Goal: Task Accomplishment & Management: Manage account settings

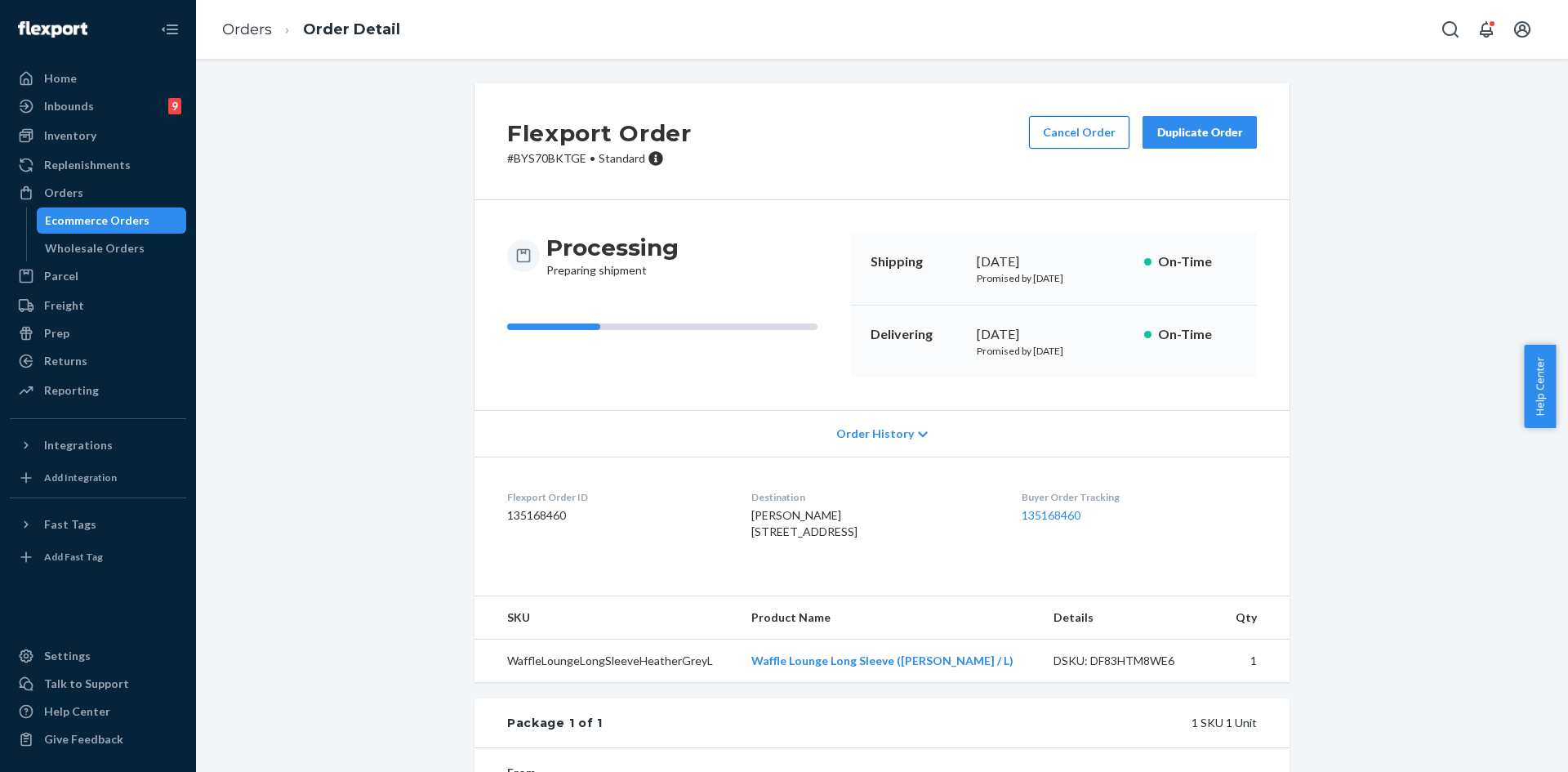
click at [1047, 148] on button "Cancel Order" at bounding box center [1078, 132] width 100 height 33
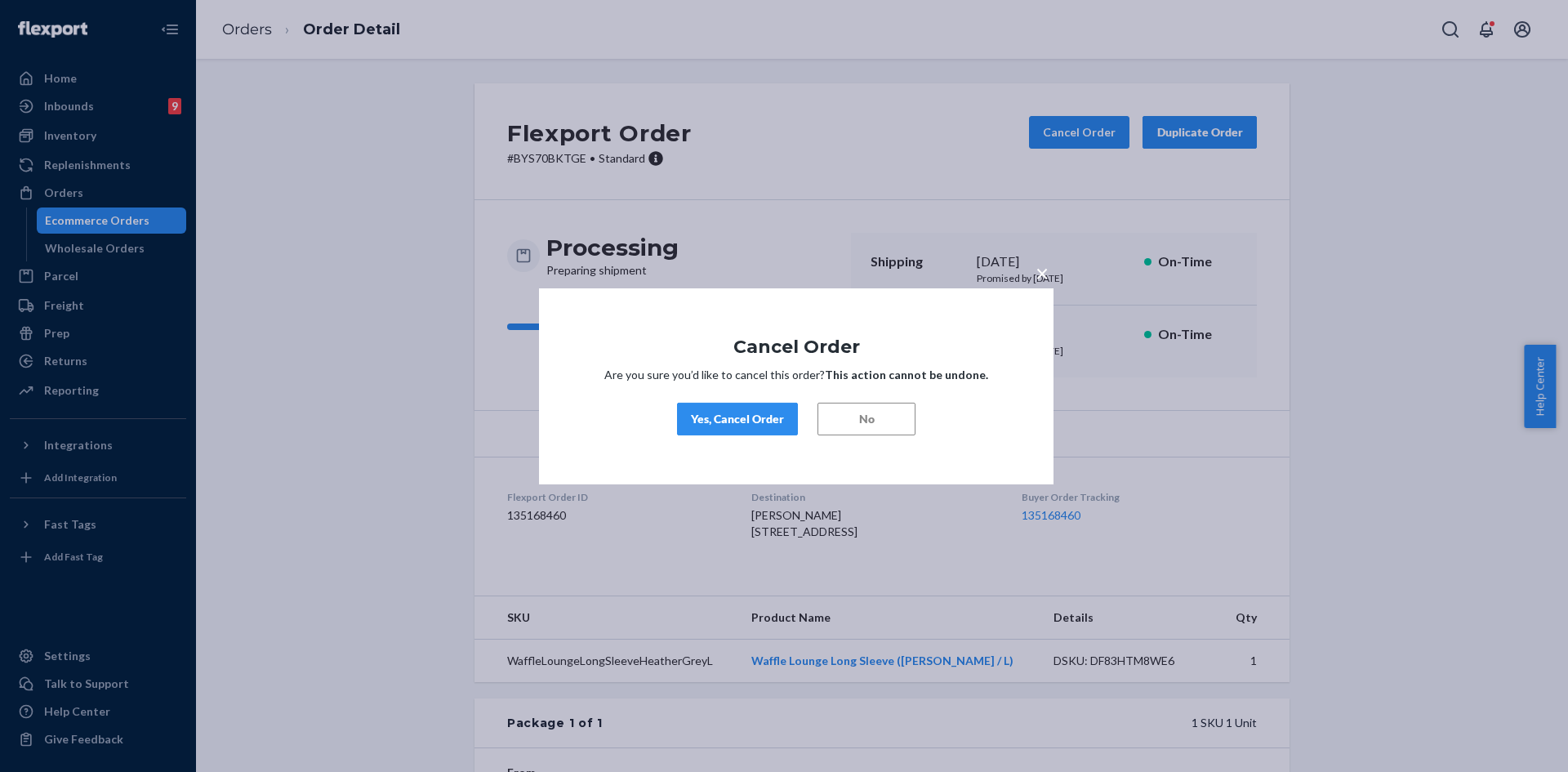
click at [729, 413] on div "Yes, Cancel Order" at bounding box center [737, 418] width 93 height 16
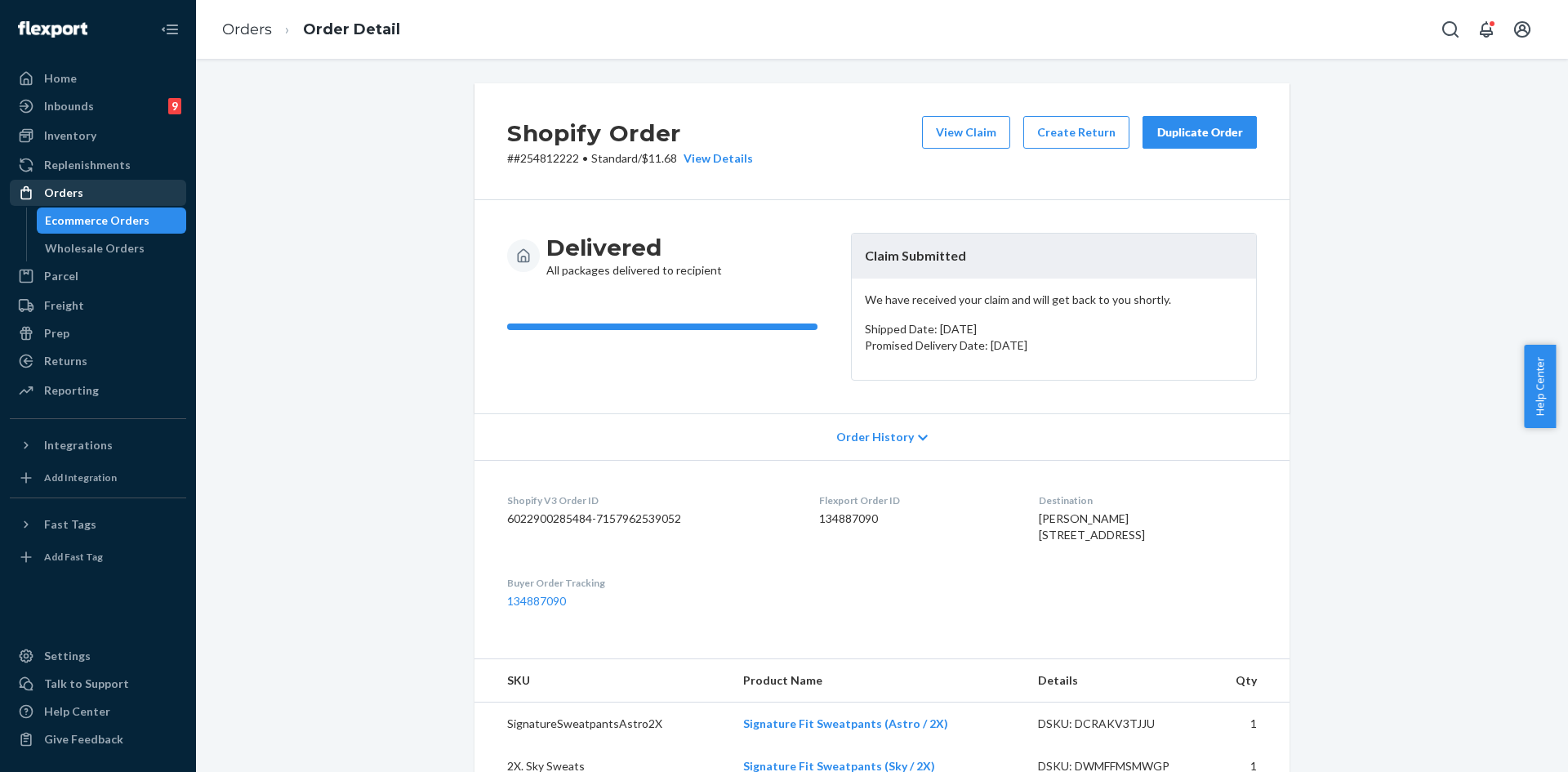
click at [104, 200] on div "Orders" at bounding box center [98, 192] width 173 height 23
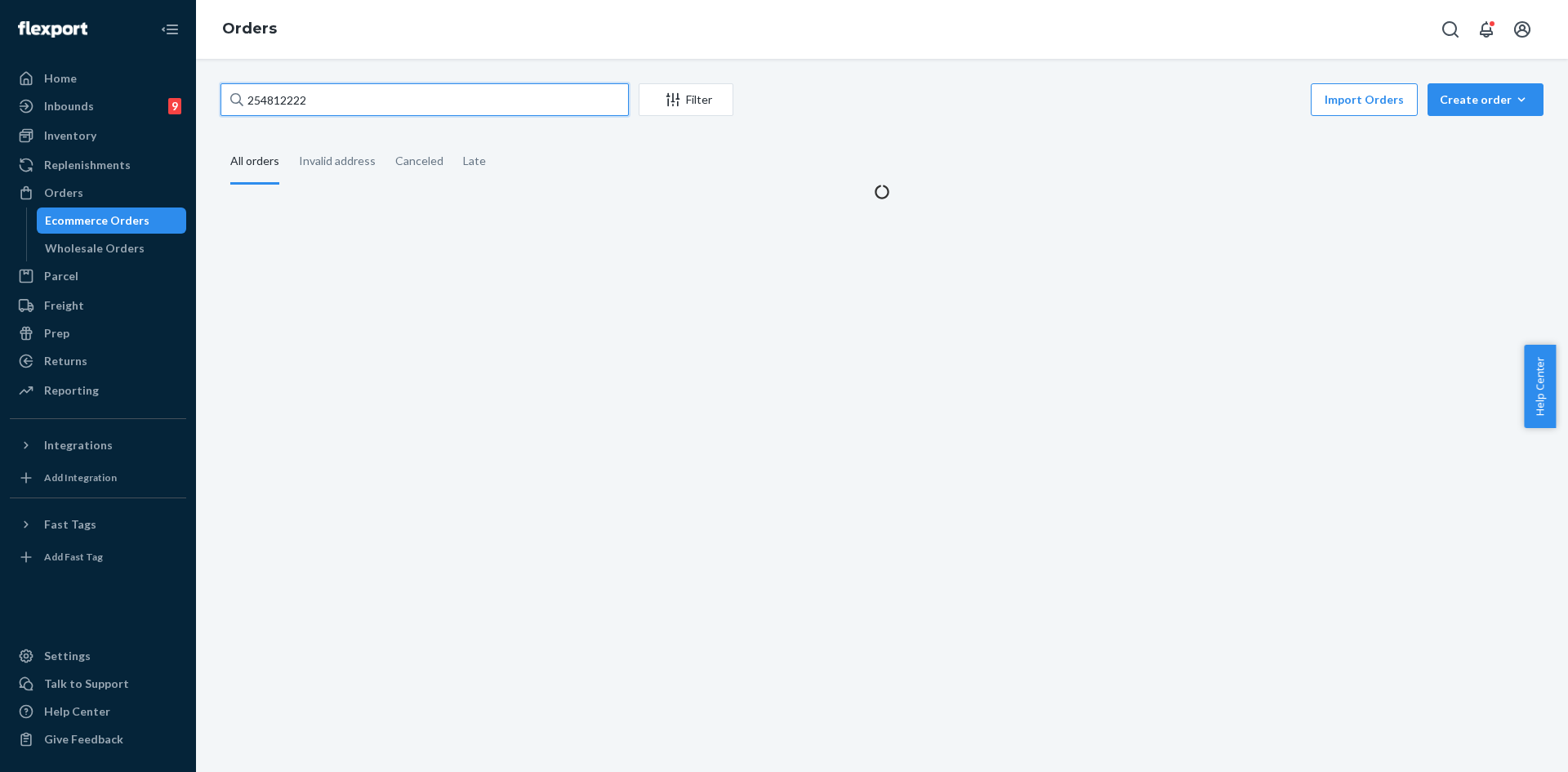
click at [363, 98] on input "254812222" at bounding box center [424, 99] width 408 height 33
paste input "57515"
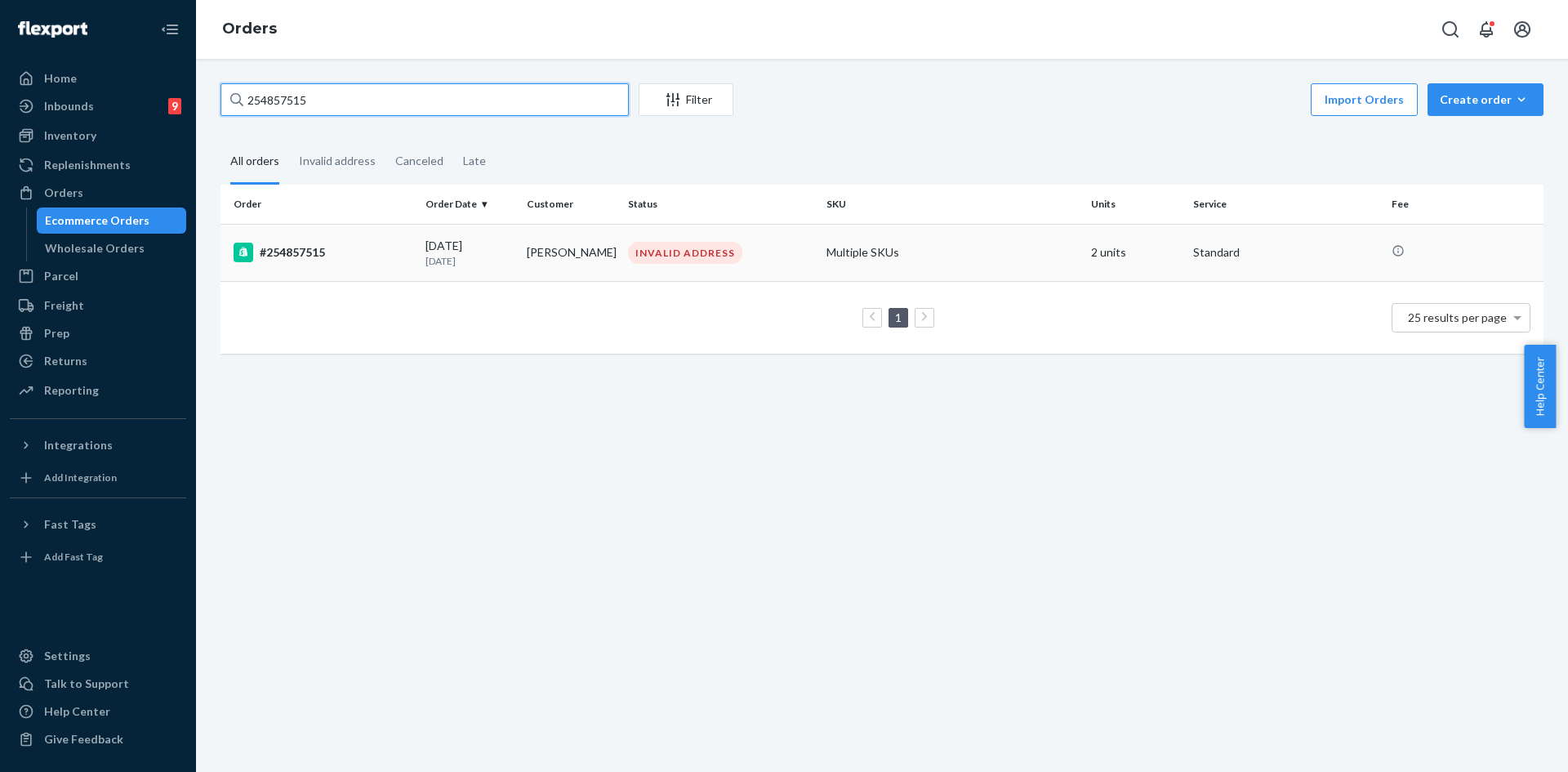
type input "254857515"
click at [768, 250] on div "INVALID ADDRESS" at bounding box center [720, 253] width 192 height 23
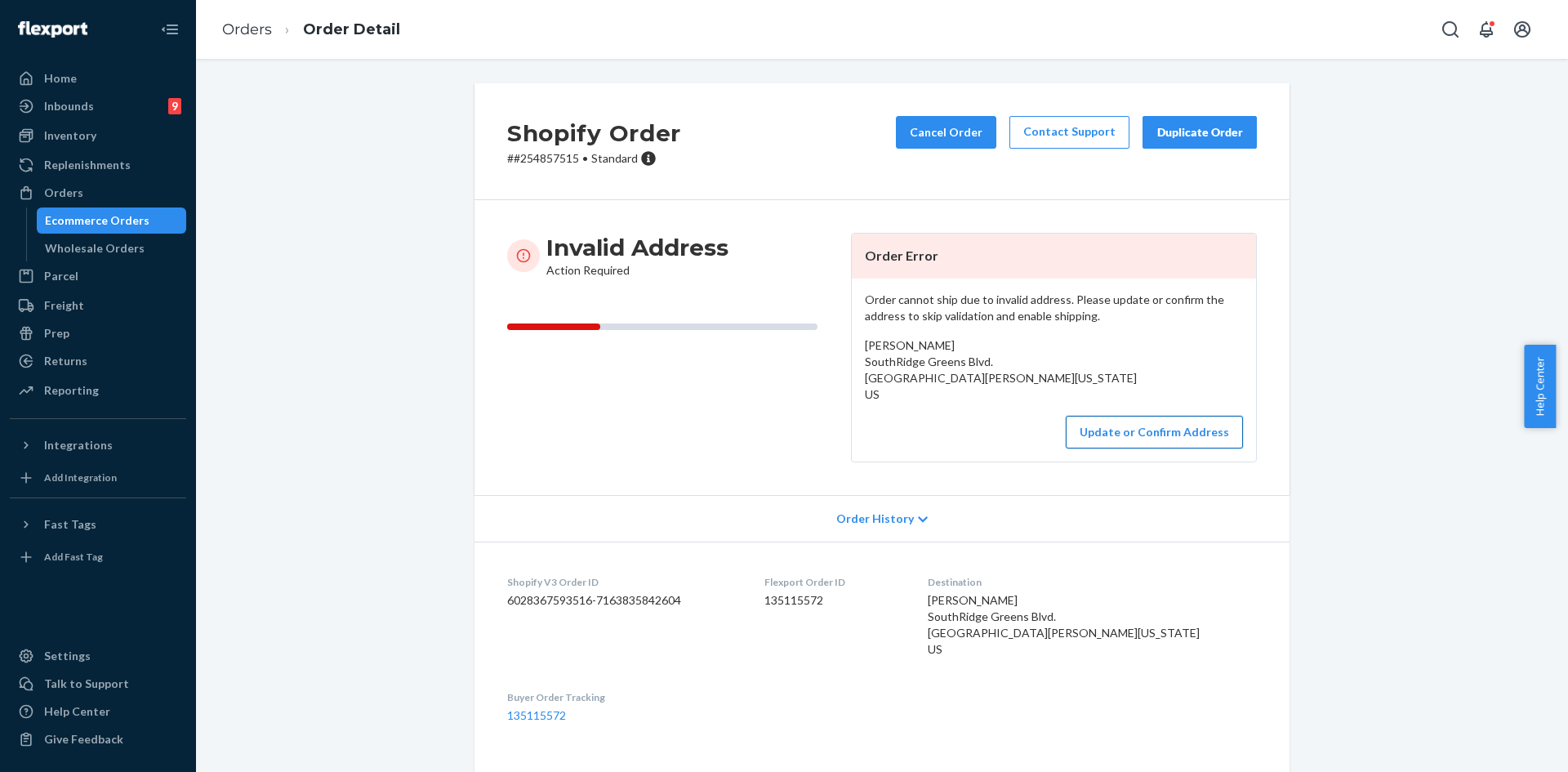
click at [1104, 420] on button "Update or Confirm Address" at bounding box center [1153, 431] width 177 height 33
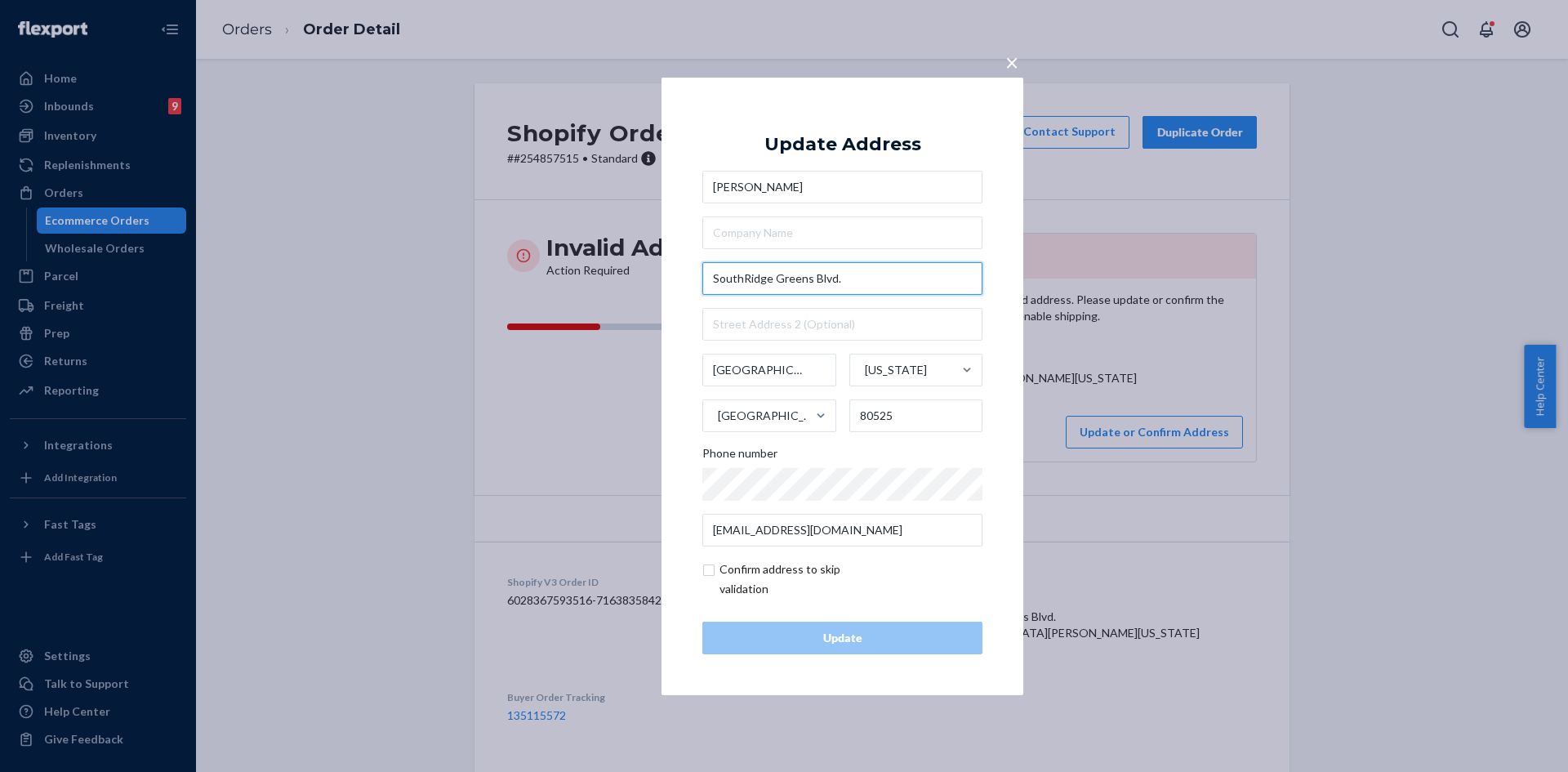
click at [712, 275] on input "SouthRidge Greens Blvd." at bounding box center [842, 278] width 280 height 33
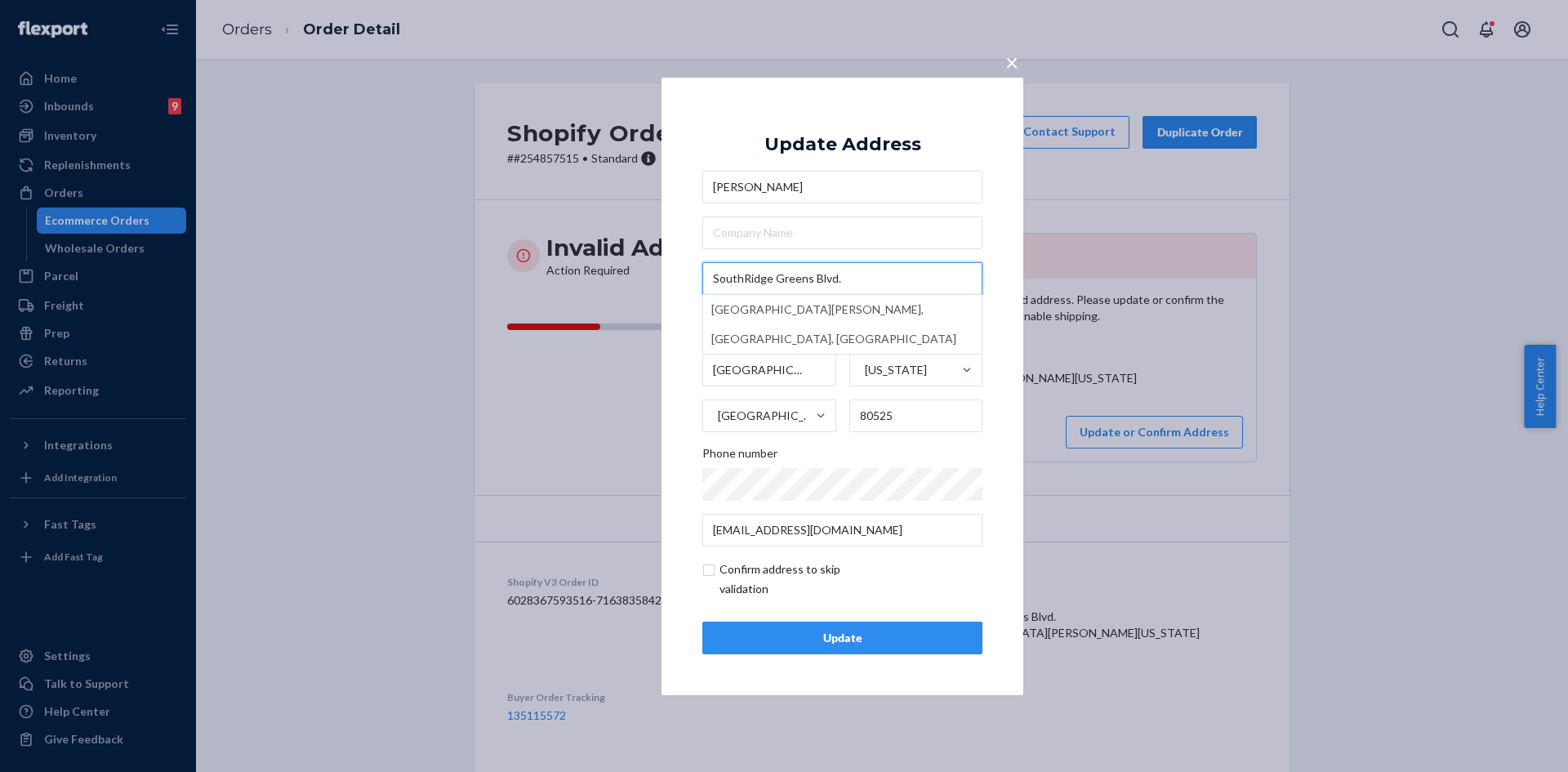
paste input "6512"
type input "6512 Southridge Greens Blvd"
click at [852, 634] on div "Update" at bounding box center [842, 637] width 252 height 16
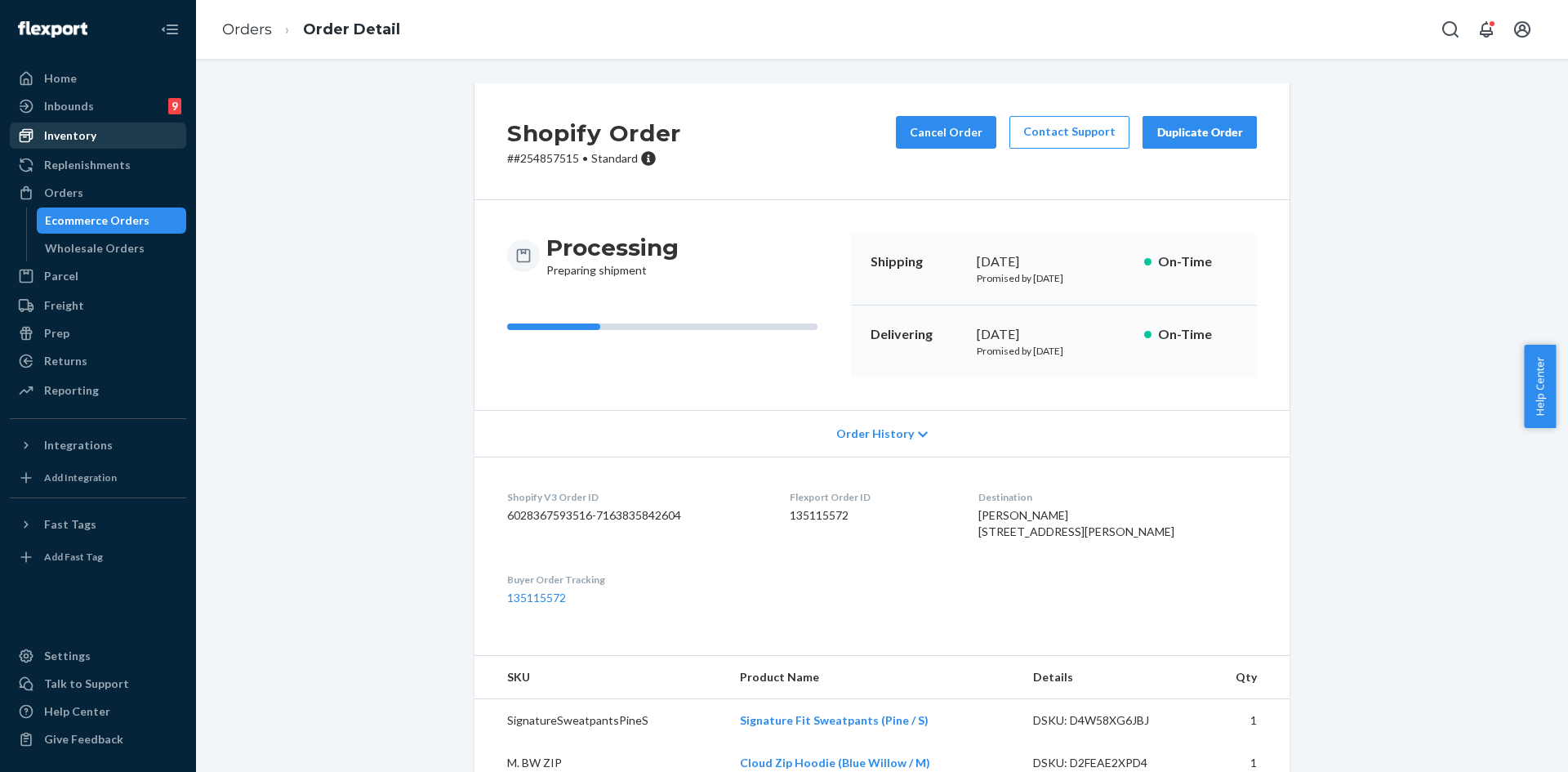
click at [67, 124] on div "Inventory" at bounding box center [98, 135] width 173 height 23
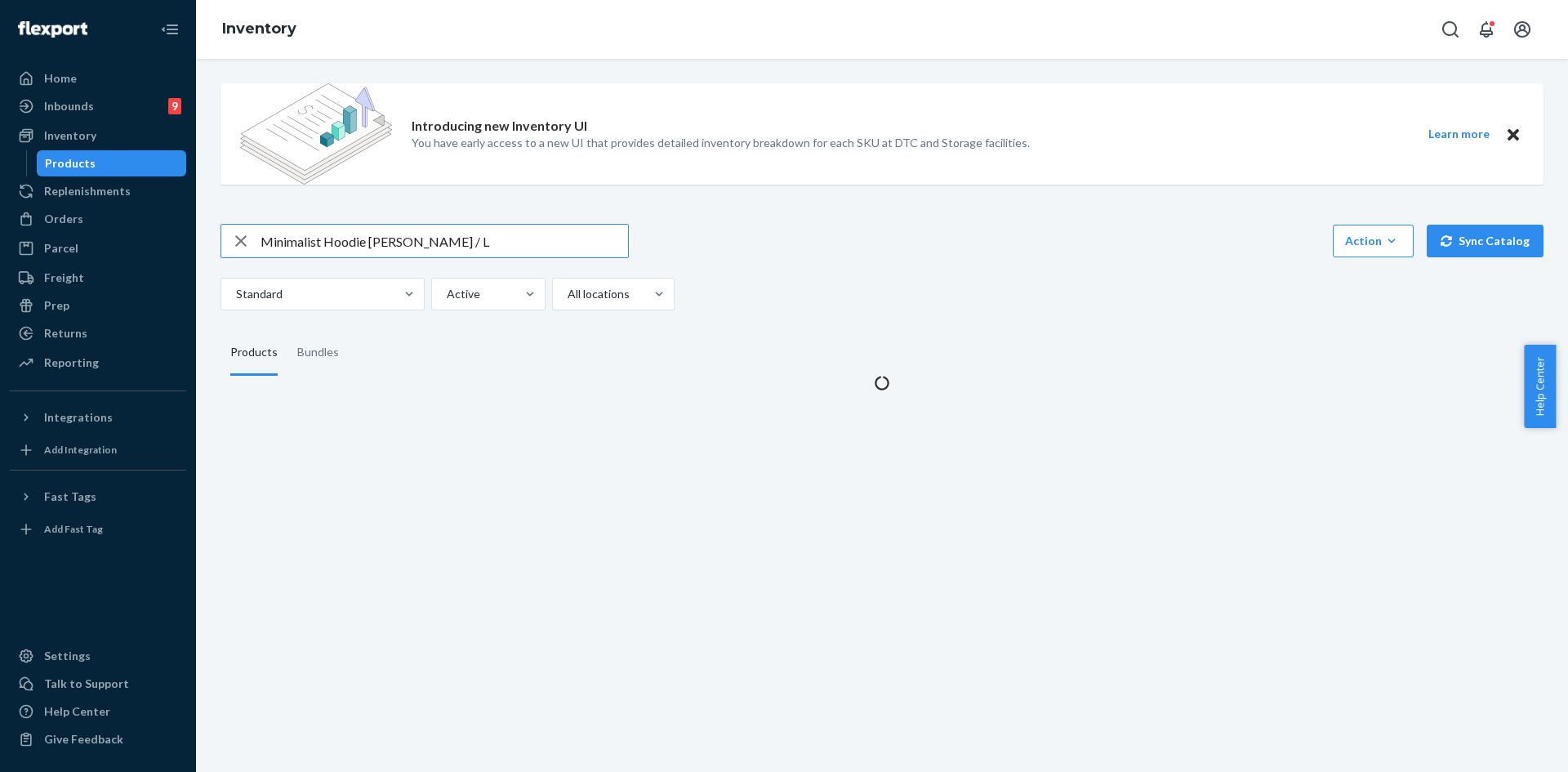
click at [490, 240] on input "Minimalist Hoodie Berry / L" at bounding box center [445, 240] width 368 height 33
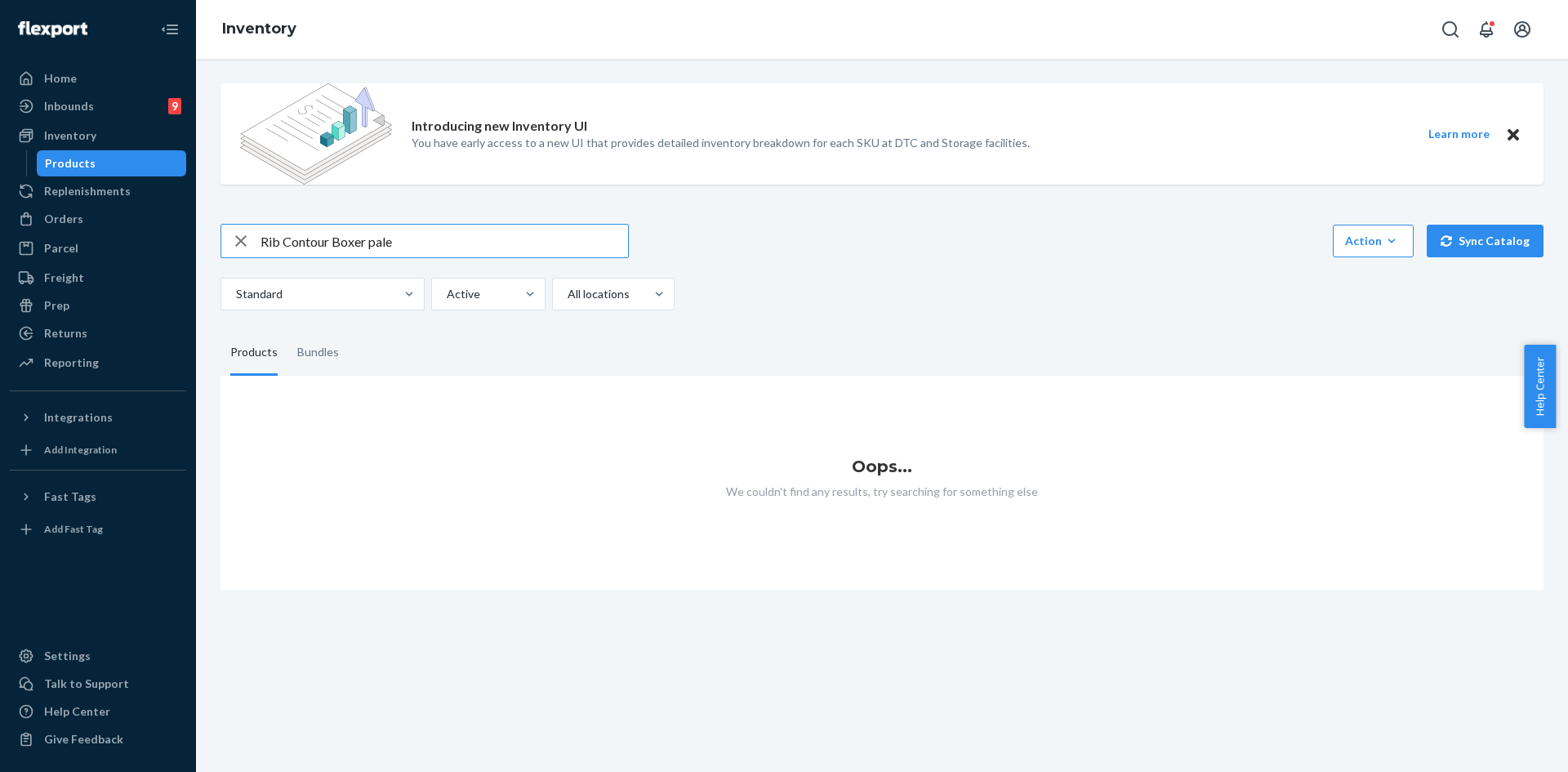
click at [490, 240] on input "Rib Contour Boxer pale" at bounding box center [445, 240] width 368 height 33
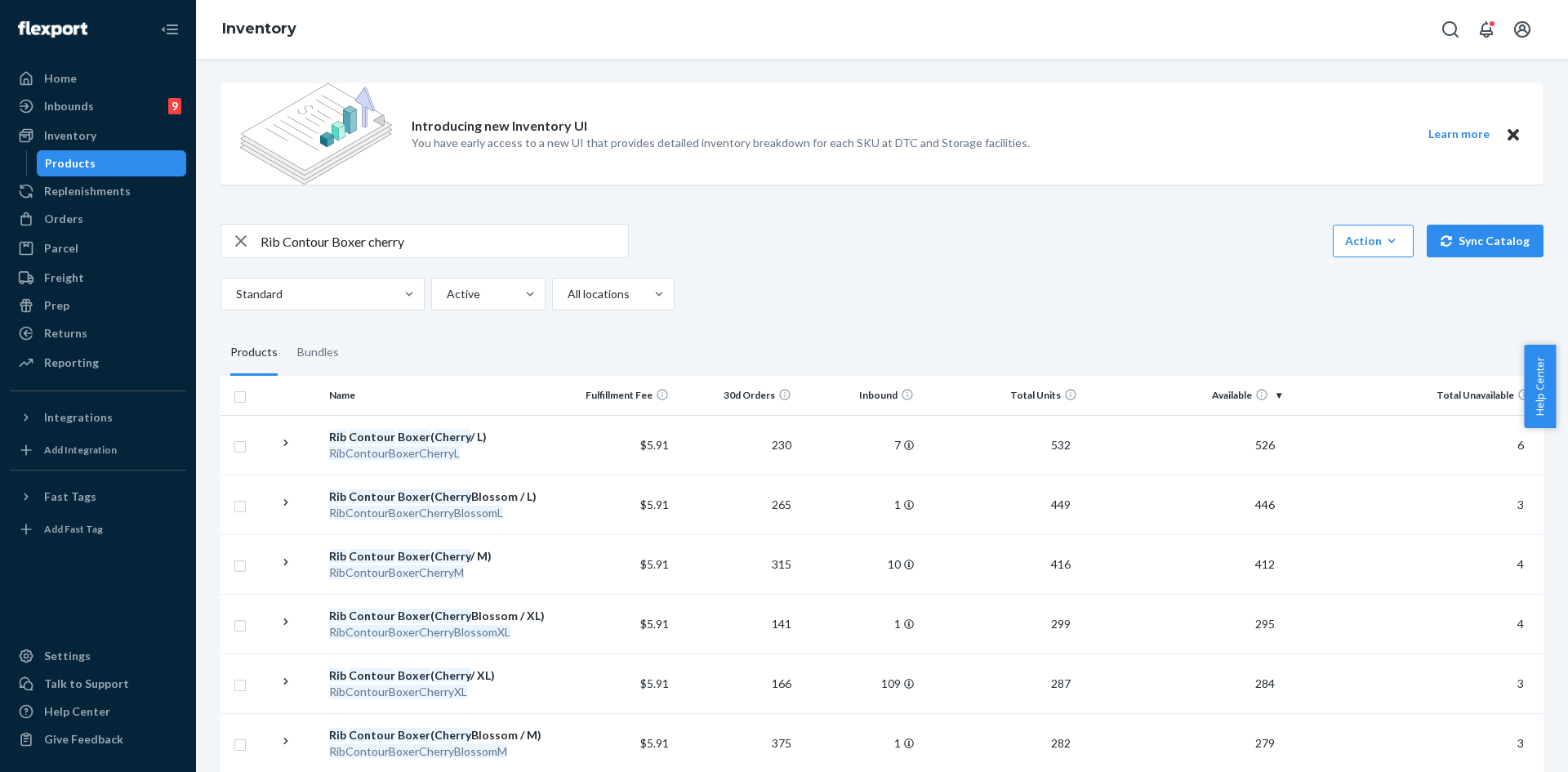
drag, startPoint x: 404, startPoint y: 222, endPoint x: 400, endPoint y: 239, distance: 17.5
click at [403, 223] on div "Introducing new Inventory UI You have early access to a new UI that provides de…" at bounding box center [882, 772] width 1348 height 1404
click at [399, 240] on input "Rib Contour Boxer cherry" at bounding box center [445, 240] width 368 height 33
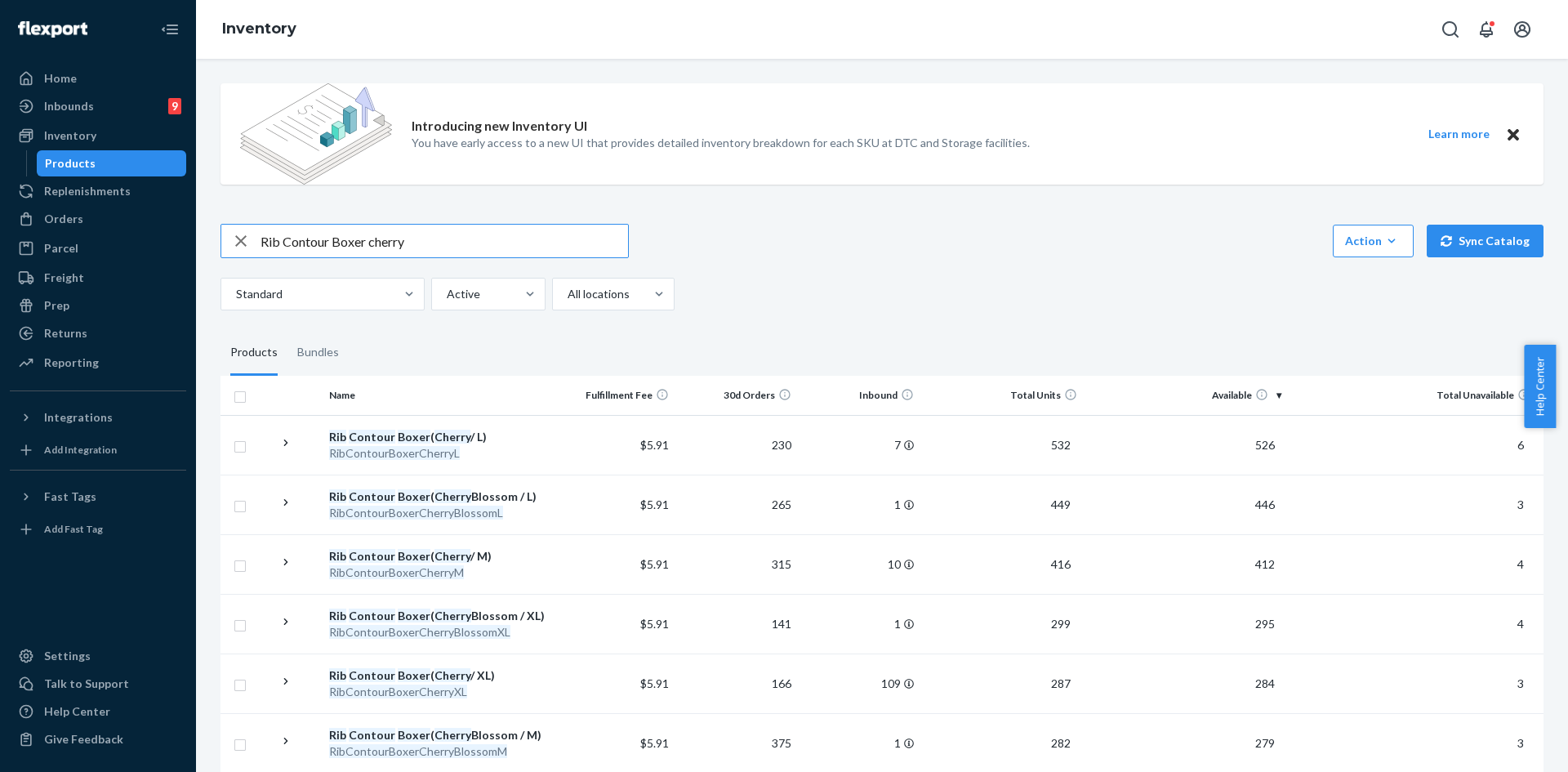
paste input "Waist Length Tank - Cherry Blossom / M"
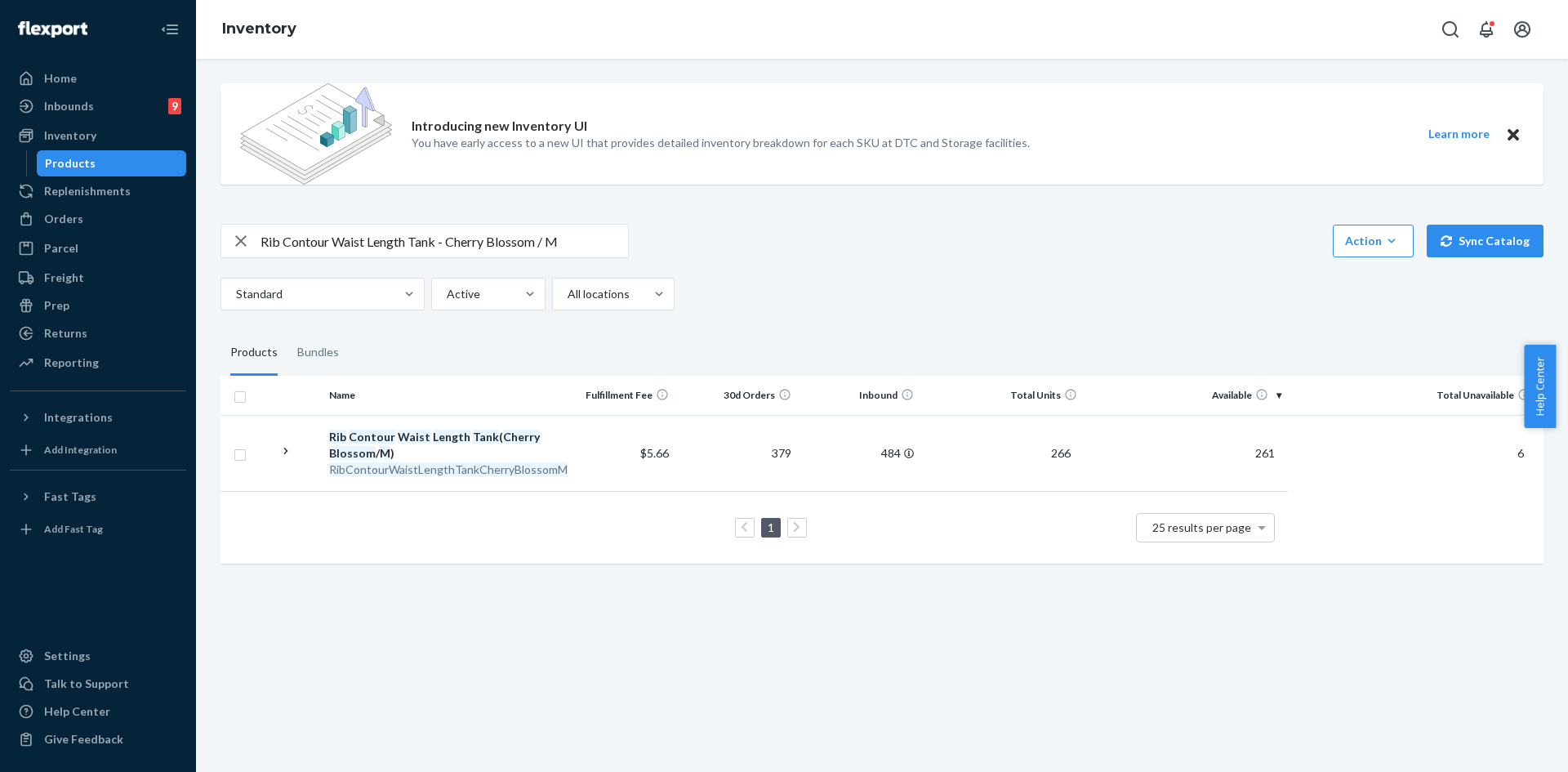
click at [285, 248] on input "Rib Contour Waist Length Tank - Cherry Blossom / M" at bounding box center [445, 240] width 368 height 33
paste input "DNDTravelHoodieBerry"
click at [292, 236] on input "DNDTravelHoodieBerryM" at bounding box center [445, 240] width 368 height 33
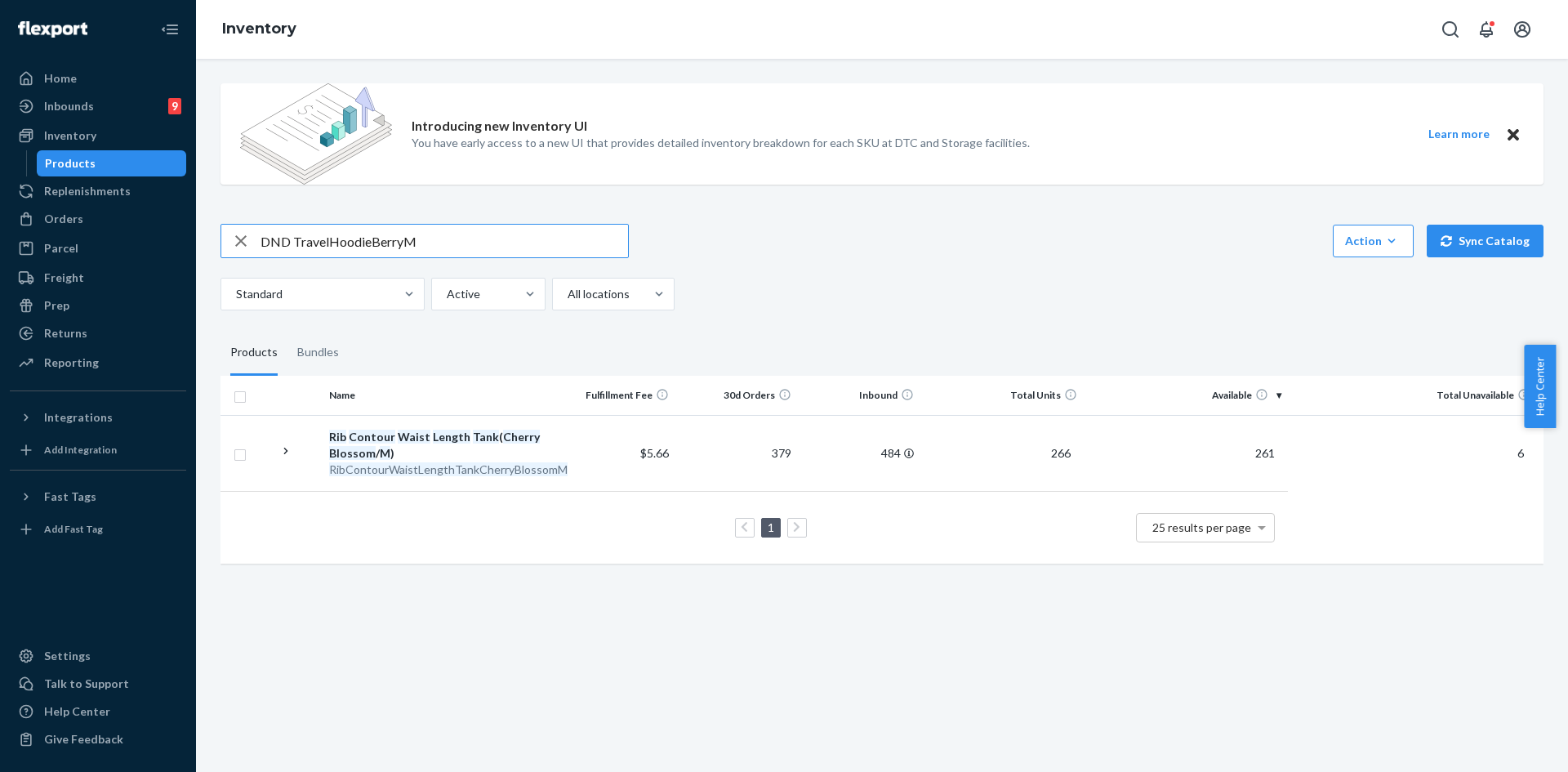
click at [330, 241] on input "DND TravelHoodieBerryM" at bounding box center [445, 240] width 368 height 33
click at [371, 239] on input "DND Travel HoodieBerryM" at bounding box center [445, 240] width 368 height 33
click at [416, 241] on input "DND Travel Hoodie BerryM" at bounding box center [445, 240] width 368 height 33
click at [407, 238] on input "DND Travel Hoodie BerryM" at bounding box center [445, 240] width 368 height 33
click at [378, 233] on input "DND Travel Hoodie Berry M" at bounding box center [445, 240] width 368 height 33
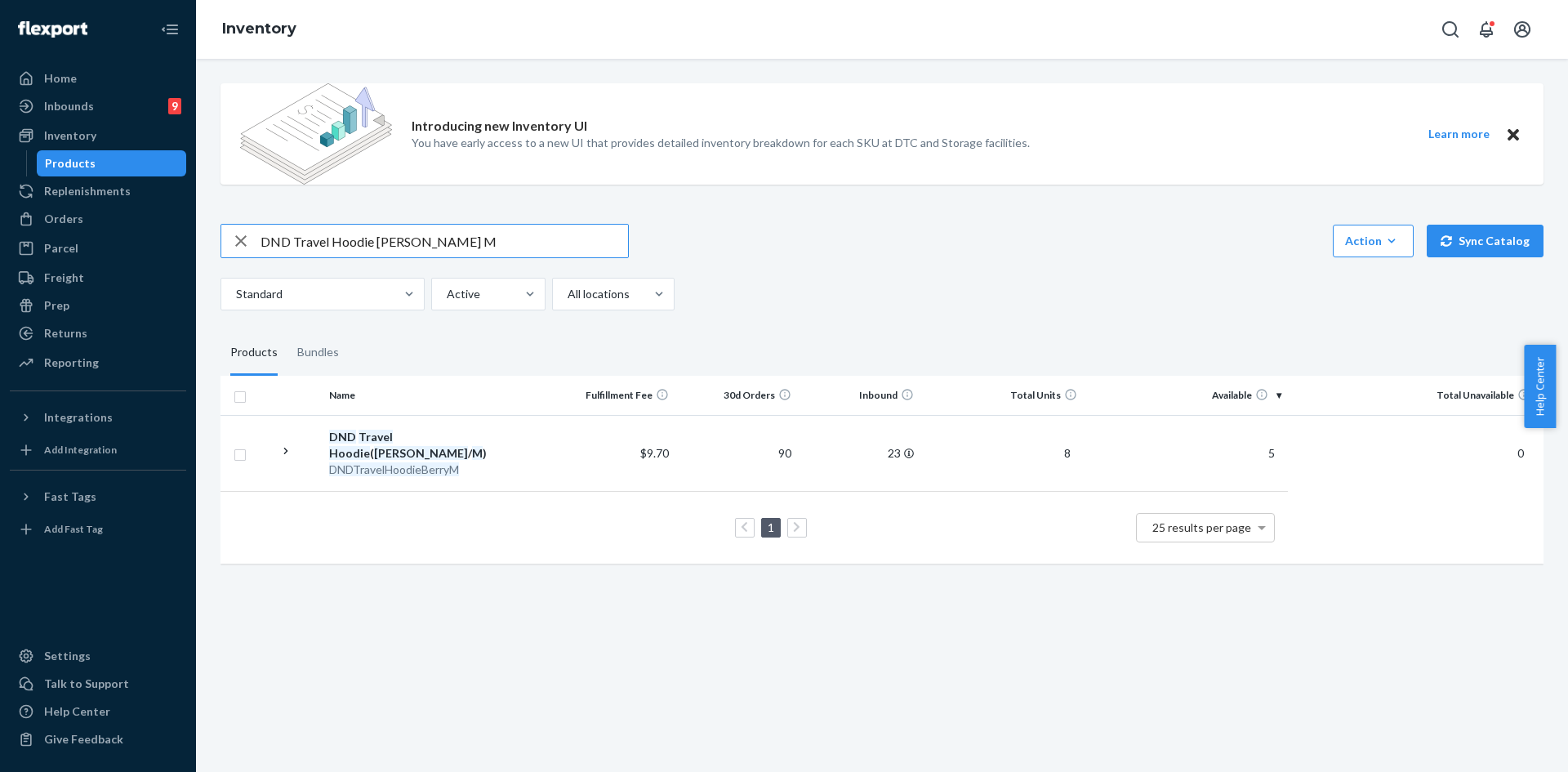
click at [378, 233] on input "DND Travel Hoodie Berry M" at bounding box center [445, 240] width 368 height 33
paste input "TravelHoodieSteelGreyXL"
click at [294, 241] on input "DNDTravelHoodieSteelGreyXL" at bounding box center [445, 240] width 368 height 33
click at [293, 241] on input "DNDTravelHoodieSteelGreyXL" at bounding box center [445, 240] width 368 height 33
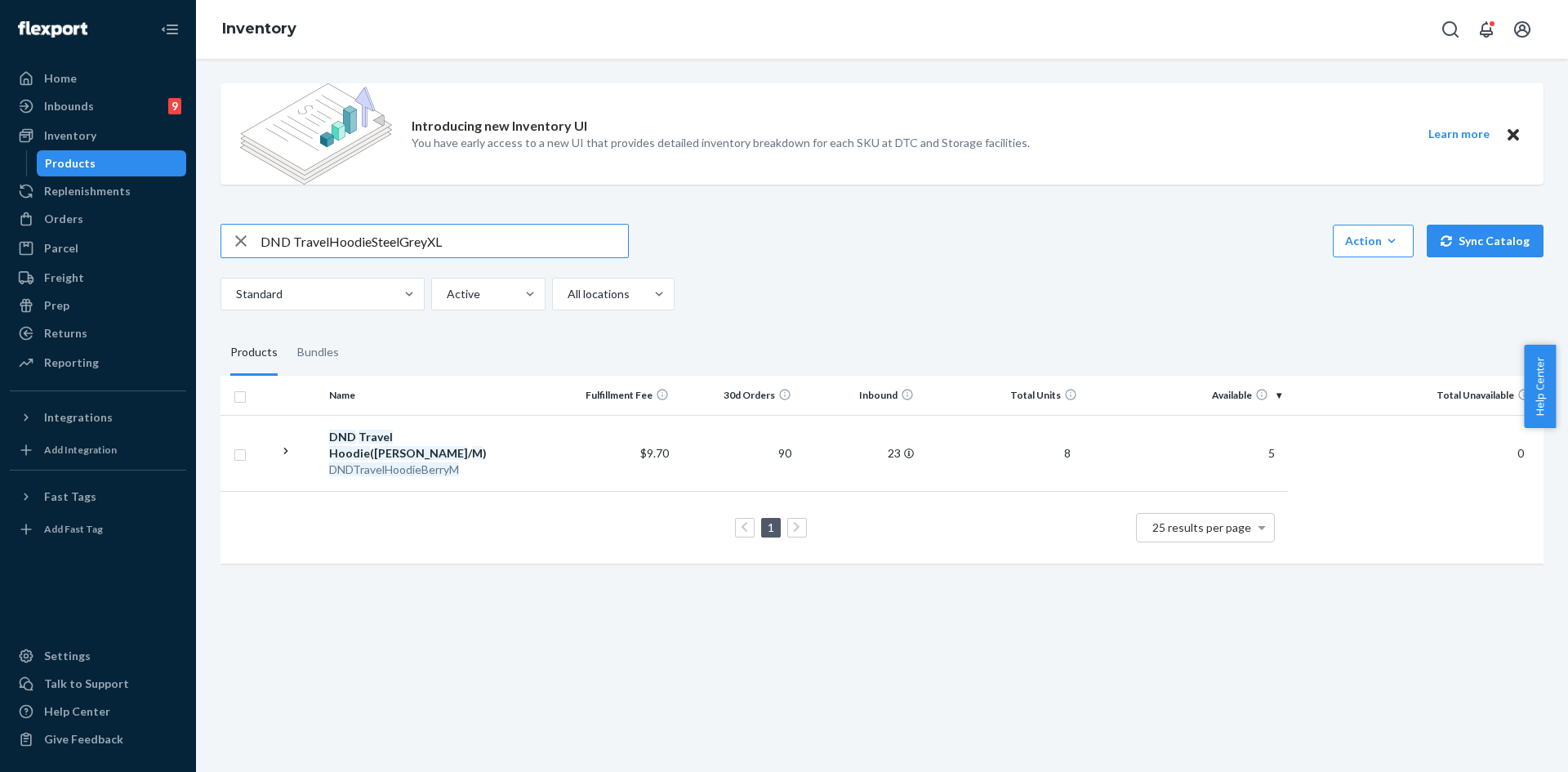
click at [329, 243] on input "DND TravelHoodieSteelGreyXL" at bounding box center [445, 240] width 368 height 33
click at [375, 240] on input "DND Travel HoodieSteelGreyXL" at bounding box center [445, 240] width 368 height 33
click at [374, 238] on input "DND Travel HoodieS teelGreyXL" at bounding box center [445, 240] width 368 height 33
click at [387, 239] on input "DND Travel Hoodie S teelGreyXL" at bounding box center [445, 240] width 368 height 33
click at [382, 240] on input "DND Travel Hoodie S teelGreyXL" at bounding box center [445, 240] width 368 height 33
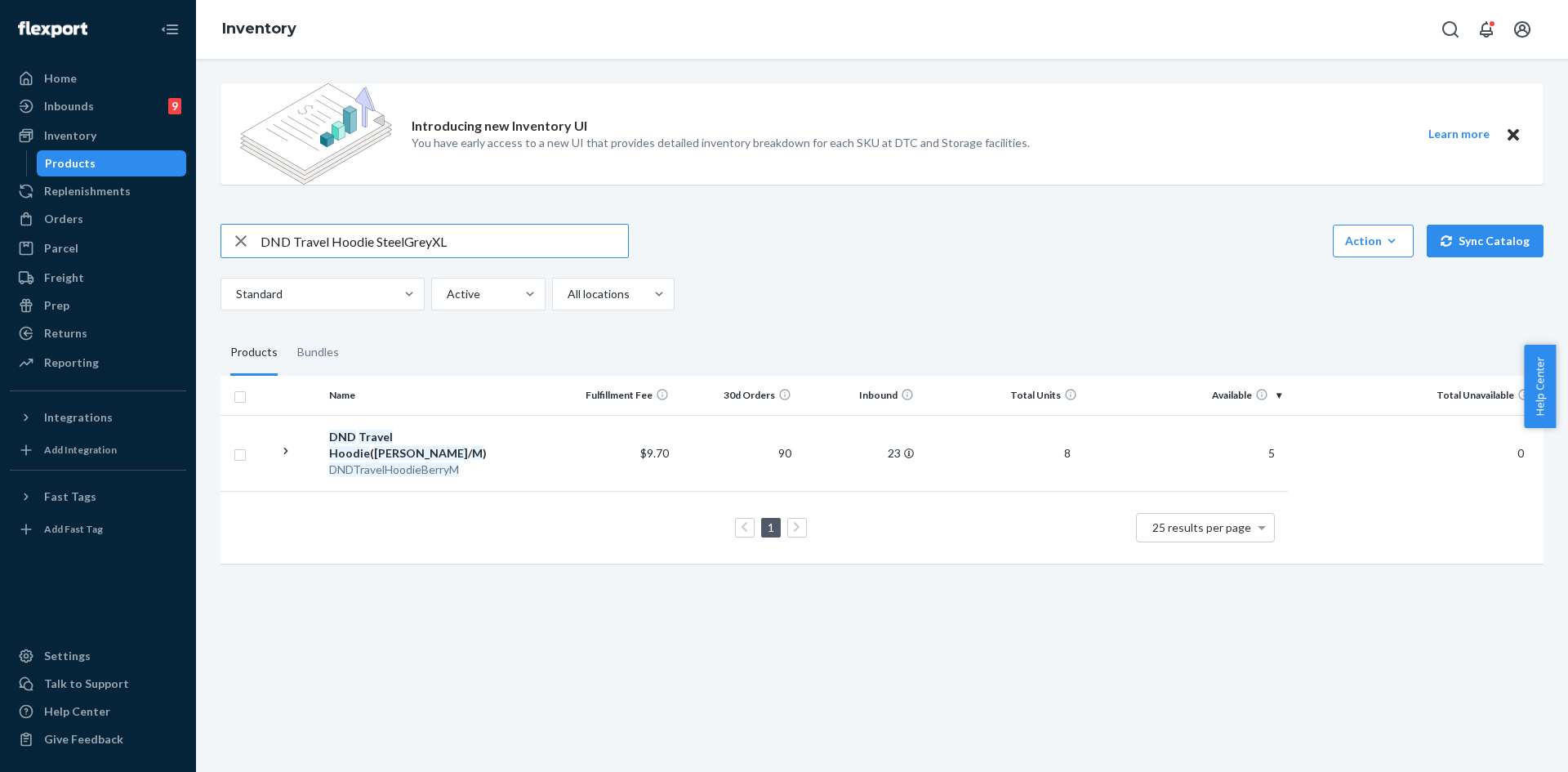
click at [406, 242] on input "DND Travel Hoodie SteelGreyXL" at bounding box center [445, 240] width 368 height 33
click at [431, 243] on input "DND Travel Hoodie Steel GreyXL" at bounding box center [445, 240] width 368 height 33
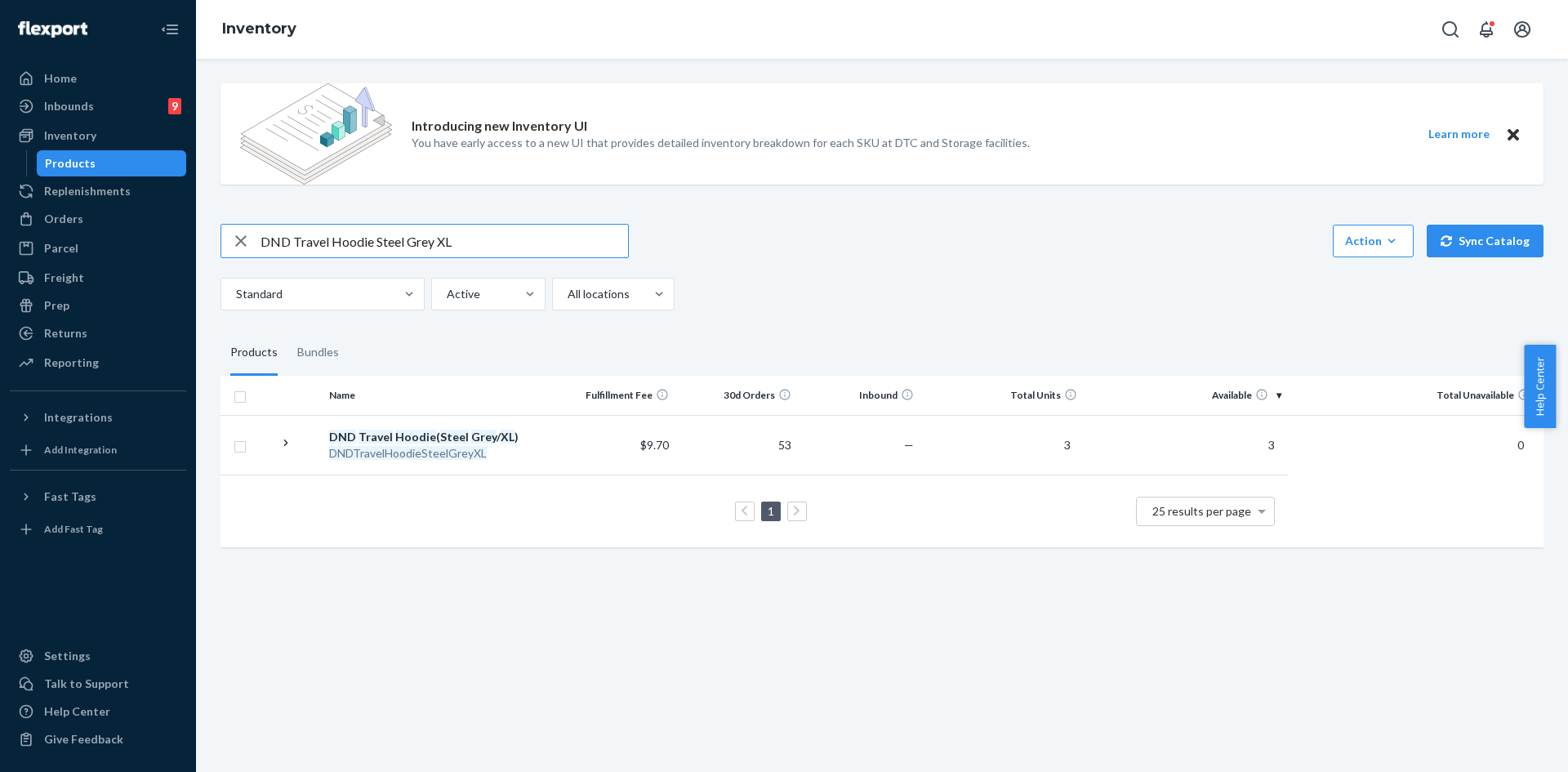
click at [359, 243] on input "DND Travel Hoodie Steel Grey XL" at bounding box center [445, 240] width 368 height 33
paste input "TravelHoodieSteelGrey"
click at [294, 236] on input "DNDTravelHoodieSteelGreyL" at bounding box center [445, 240] width 368 height 33
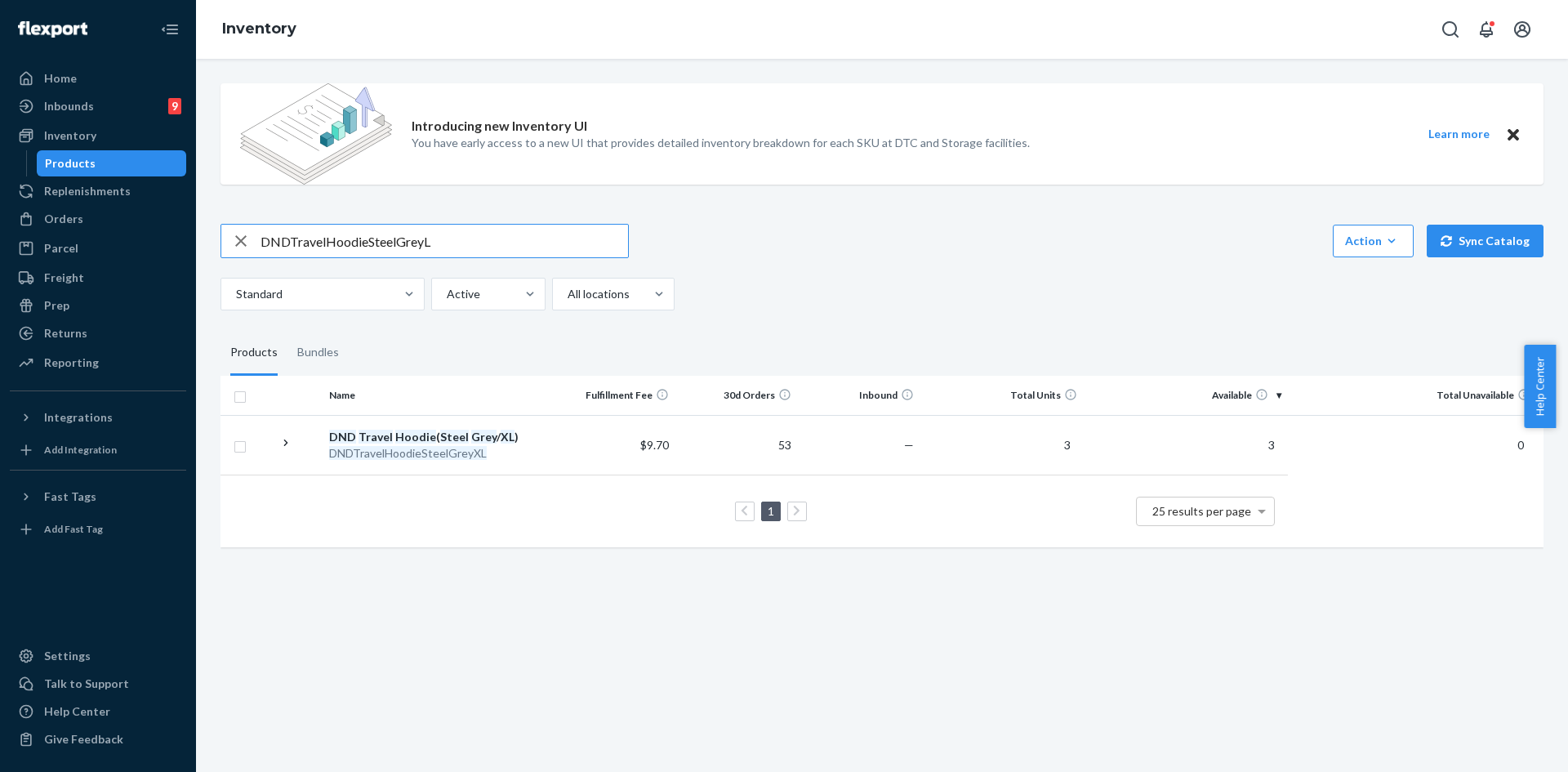
click at [290, 236] on input "DNDTravelHoodieSteelGreyL" at bounding box center [445, 240] width 368 height 33
click at [326, 237] on input "DND TravelHoodieSteelGreyL" at bounding box center [445, 240] width 368 height 33
click at [317, 242] on input "DND TravelHoodieSteelGreyL" at bounding box center [445, 240] width 368 height 33
click at [328, 239] on input "DND TravelHoodieSteelGreyL" at bounding box center [445, 240] width 368 height 33
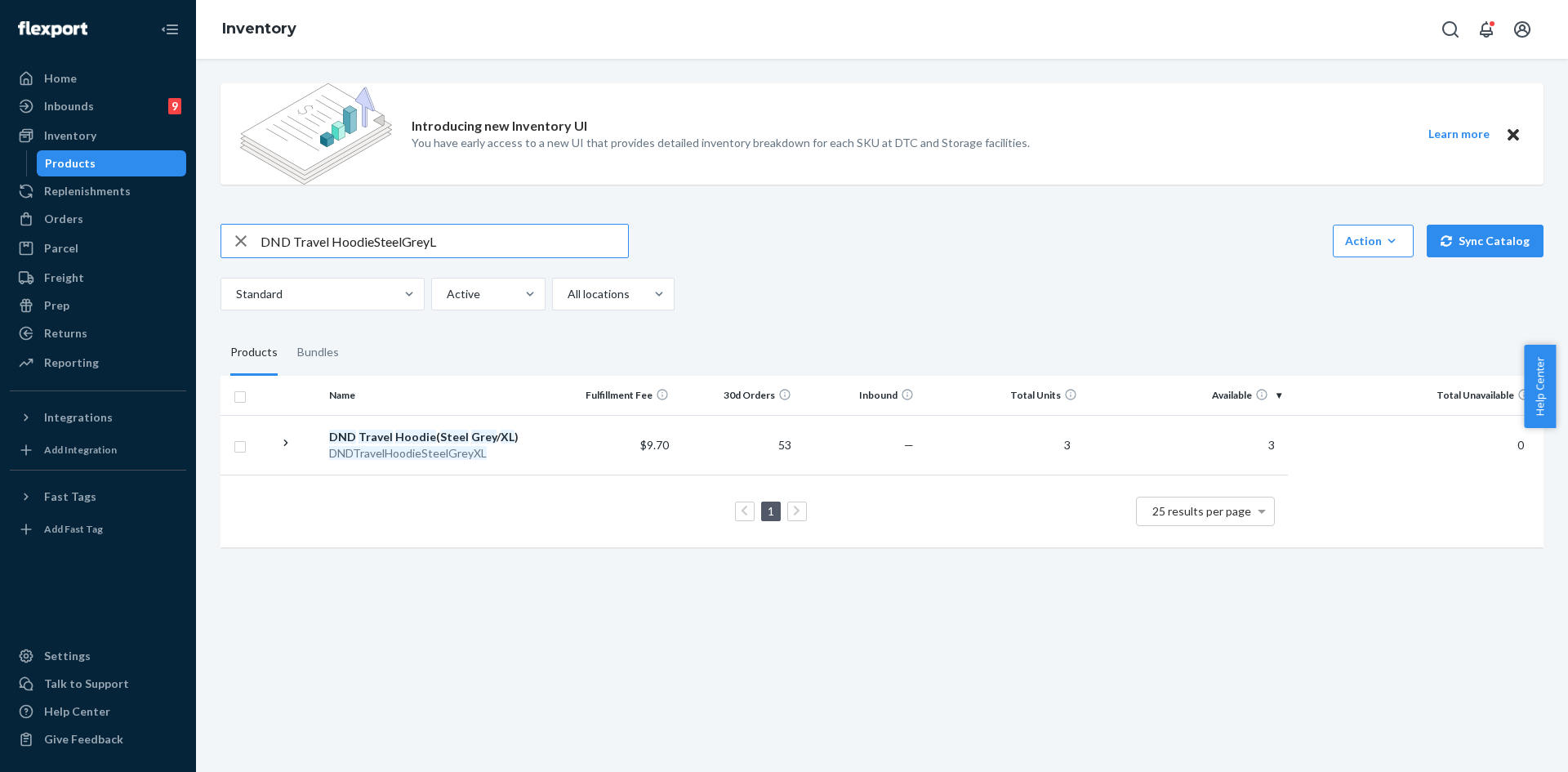
click at [371, 243] on input "DND Travel HoodieSteelGreyL" at bounding box center [445, 240] width 368 height 33
click at [405, 242] on input "DND Travel Hoodie SteelGreyL" at bounding box center [445, 240] width 368 height 33
click at [437, 236] on input "DND Travel Hoodie Steel GreyL" at bounding box center [445, 240] width 368 height 33
click at [318, 244] on input "DND Travel Hoodie Steel Grey L" at bounding box center [445, 240] width 368 height 33
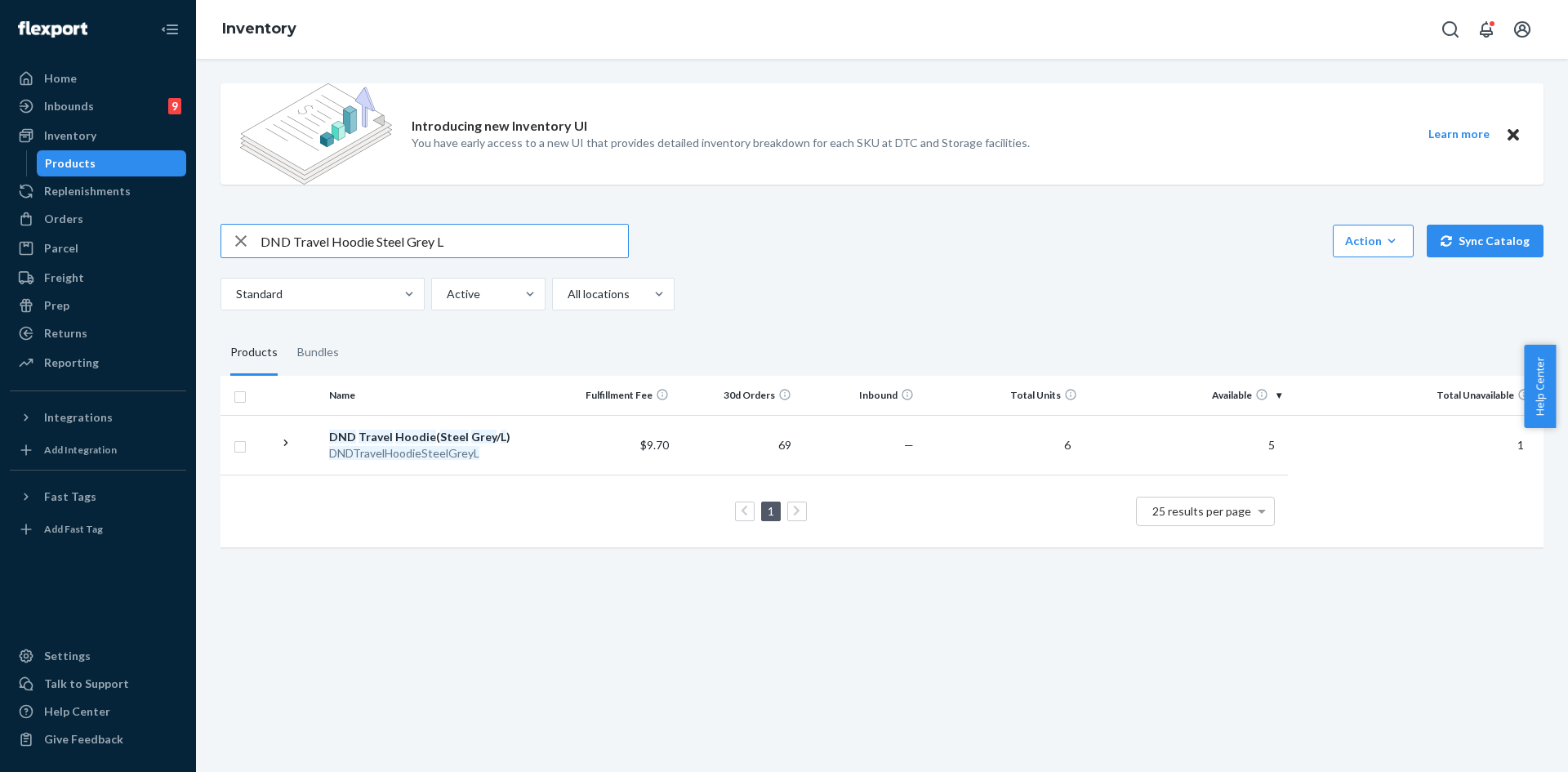
click at [318, 244] on input "DND Travel Hoodie Steel Grey L" at bounding box center [445, 240] width 368 height 33
paste input "TravelHoodieObsidianM"
click at [284, 235] on input "DNDTravelHoodieObsidianM" at bounding box center [445, 240] width 368 height 33
click at [293, 239] on input "DNDTravelHoodieObsidianM" at bounding box center [445, 240] width 368 height 33
click at [330, 241] on input "DND TravelHoodieObsidianM" at bounding box center [445, 240] width 368 height 33
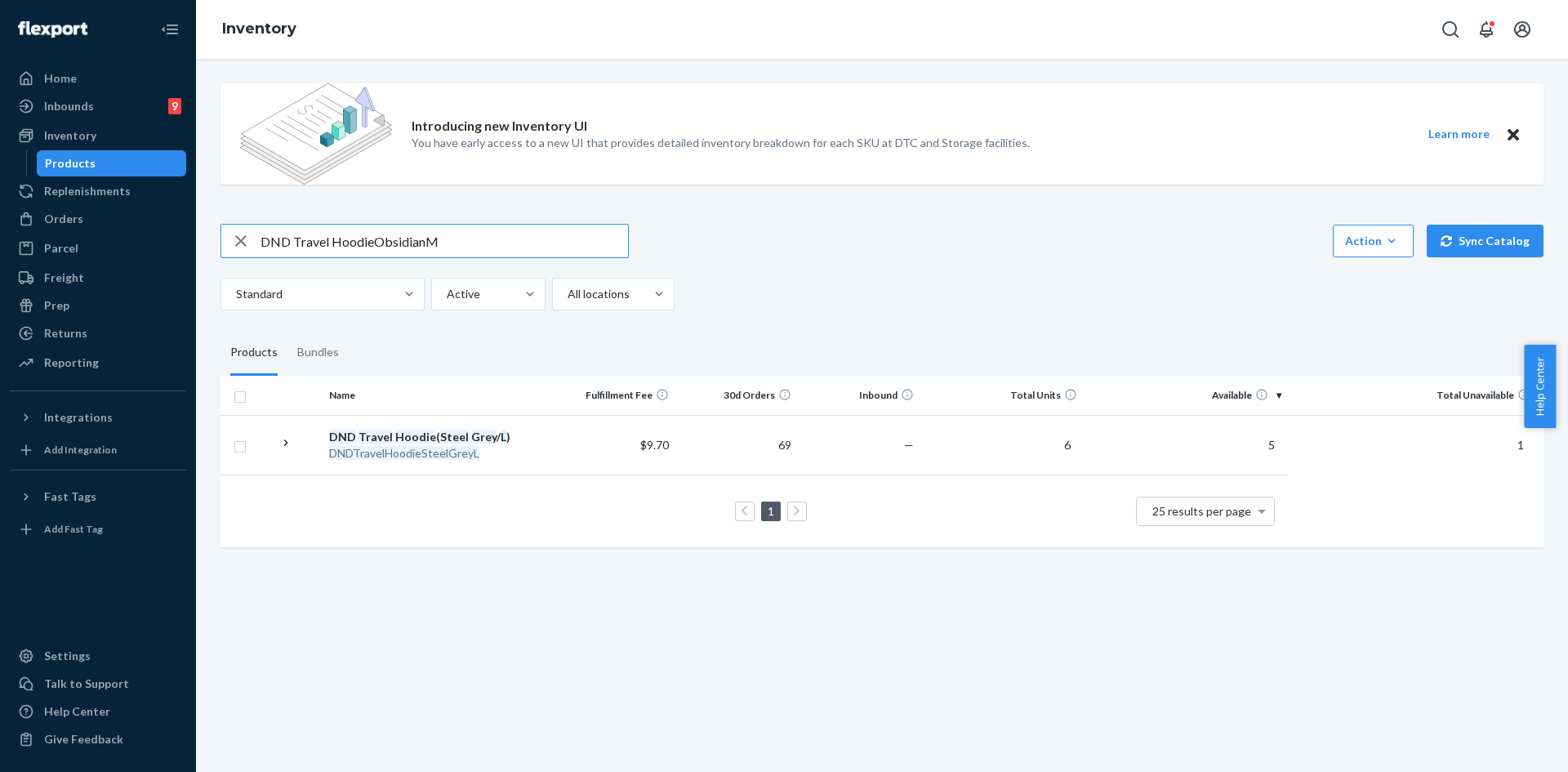
click at [372, 238] on input "DND Travel HoodieObsidianM" at bounding box center [445, 240] width 368 height 33
click at [430, 243] on input "DND Travel Hoodie ObsidianM" at bounding box center [445, 240] width 368 height 33
type input "DND Travel Hoodie Obsidian M"
